Goal: Complete application form

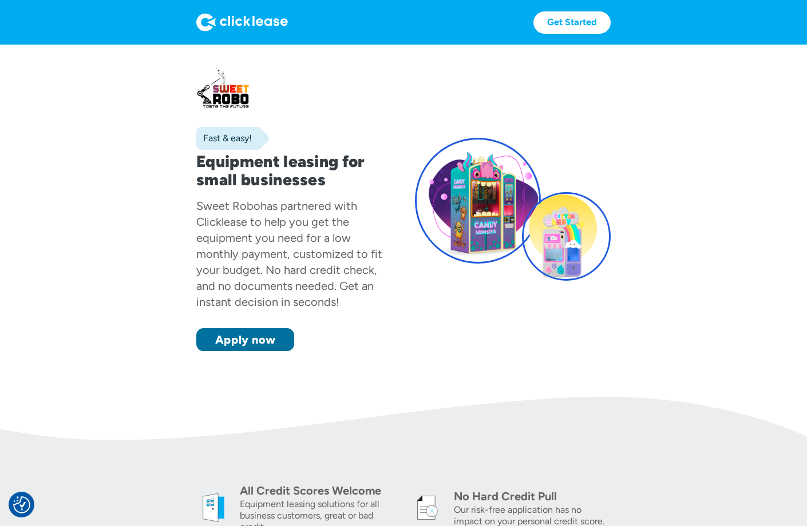
click at [247, 336] on link "Apply now" at bounding box center [245, 339] width 98 height 23
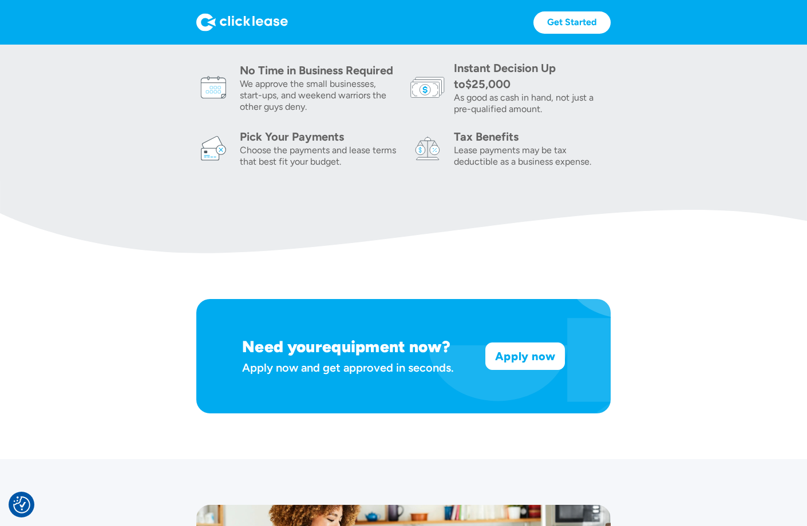
scroll to position [840, 0]
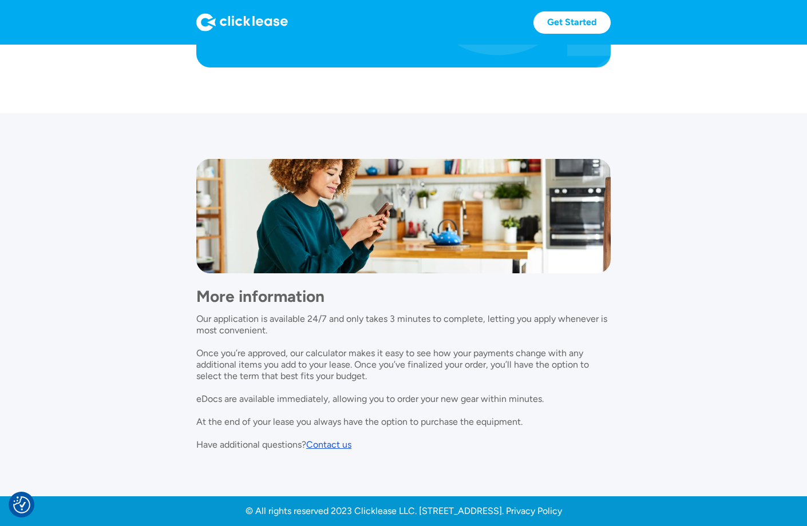
click at [344, 446] on div "Contact us" at bounding box center [328, 444] width 45 height 11
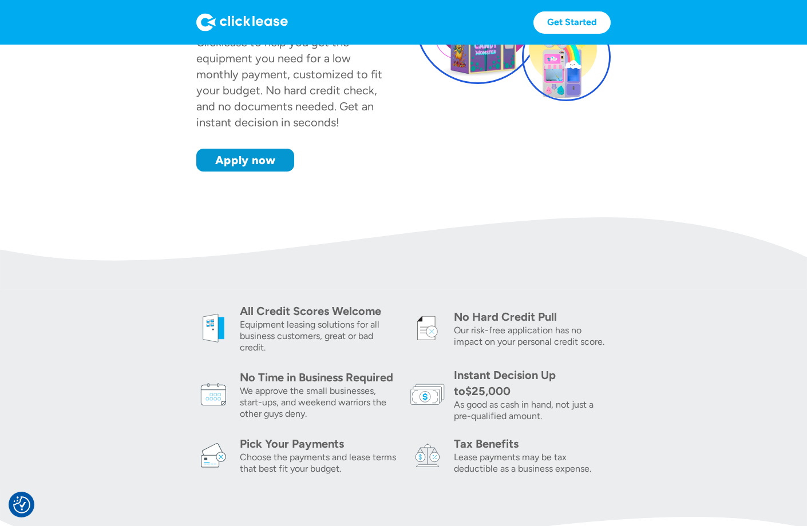
scroll to position [0, 0]
